Goal: Task Accomplishment & Management: Use online tool/utility

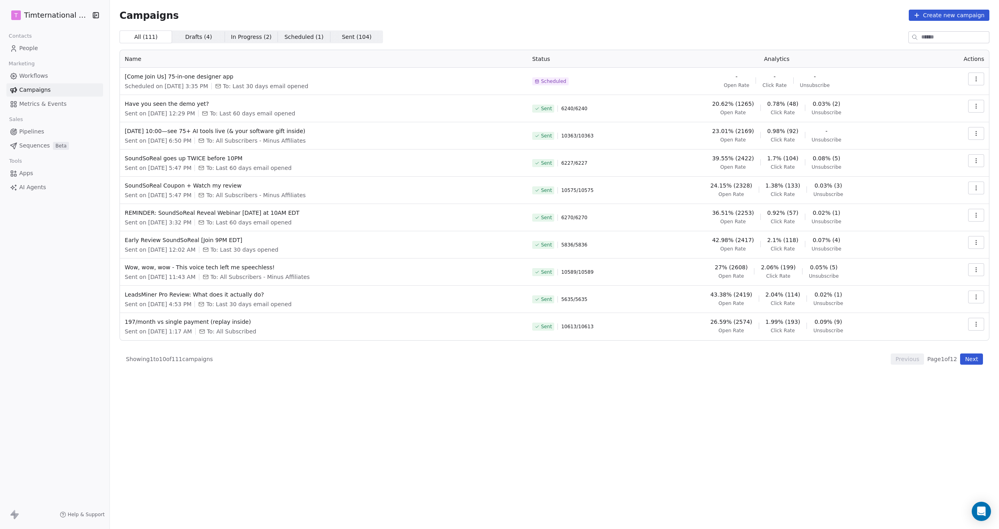
click at [44, 77] on span "Workflows" at bounding box center [33, 76] width 29 height 8
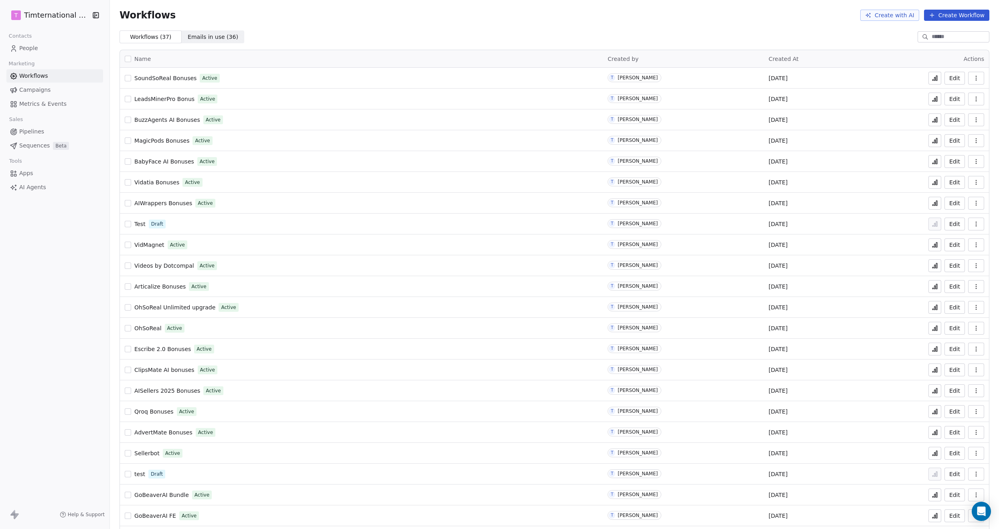
click at [973, 76] on button "button" at bounding box center [976, 78] width 16 height 13
click at [943, 107] on span "Duplicate" at bounding box center [949, 110] width 27 height 8
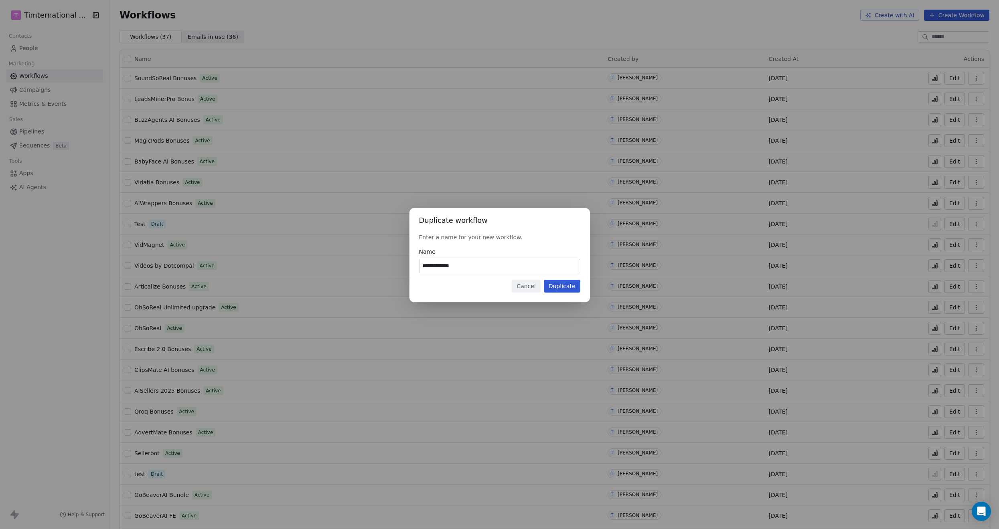
type input "**********"
click at [571, 282] on button "Duplicate" at bounding box center [562, 286] width 36 height 13
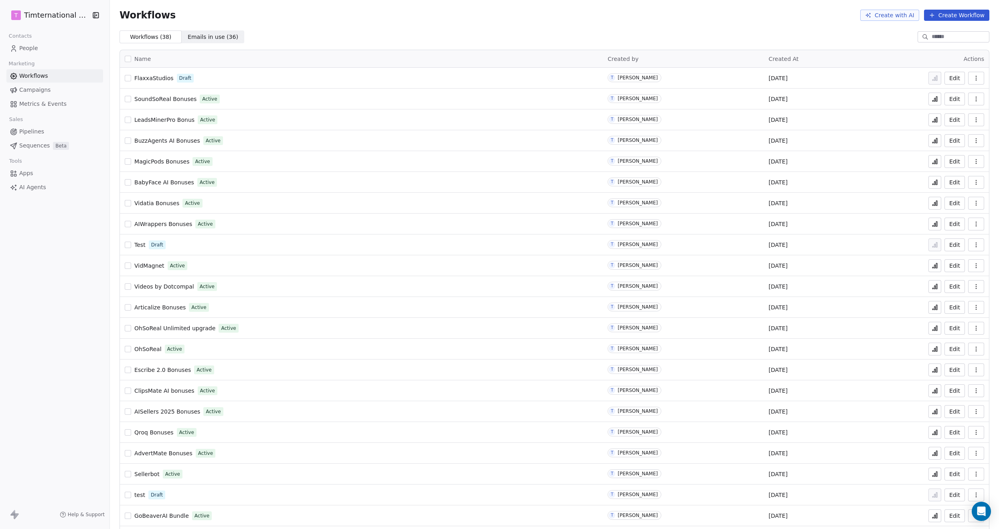
click at [153, 77] on span "FlaxxaStudios" at bounding box center [153, 78] width 39 height 6
click at [31, 87] on span "Campaigns" at bounding box center [34, 90] width 31 height 8
